Goal: Navigation & Orientation: Find specific page/section

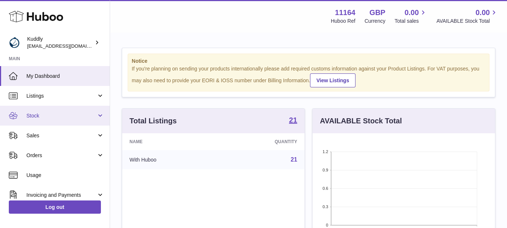
scroll to position [114, 182]
click at [61, 115] on span "Stock" at bounding box center [61, 115] width 70 height 7
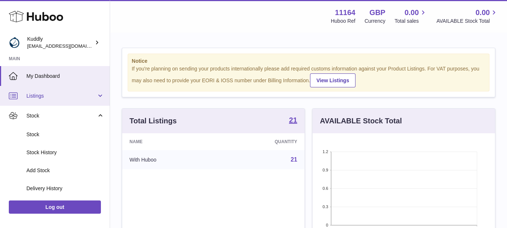
click at [66, 88] on link "Listings" at bounding box center [55, 96] width 110 height 20
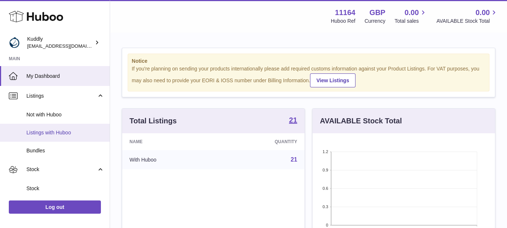
click at [37, 138] on link "Listings with Huboo" at bounding box center [55, 133] width 110 height 18
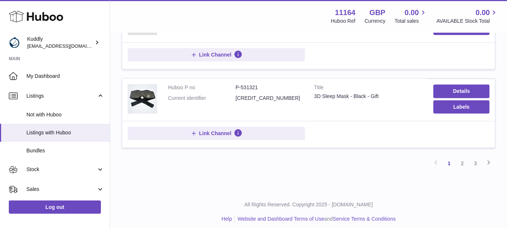
scroll to position [773, 0]
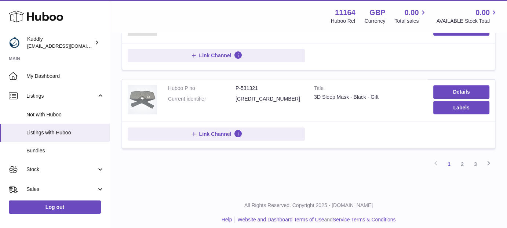
click at [151, 99] on img at bounding box center [142, 99] width 29 height 29
click at [461, 165] on link "2" at bounding box center [461, 163] width 13 height 13
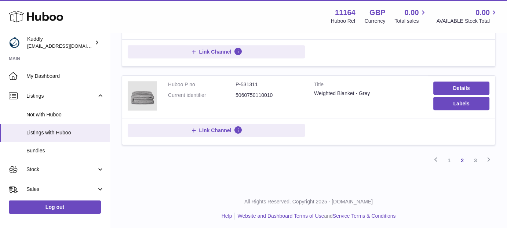
scroll to position [776, 0]
